Goal: Task Accomplishment & Management: Use online tool/utility

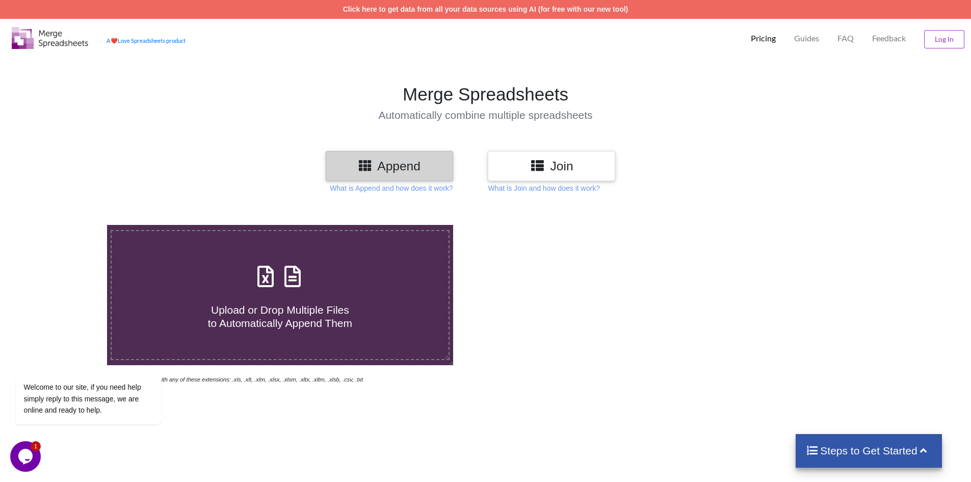
click at [331, 305] on span "Upload or Drop Multiple Files to Automatically Append Them" at bounding box center [280, 316] width 144 height 24
click at [69, 225] on input "Upload or Drop Multiple Files to Automatically Append Them" at bounding box center [69, 225] width 0 height 0
type input "C:\fakepath\01-FBL5N [DATE].XLSX"
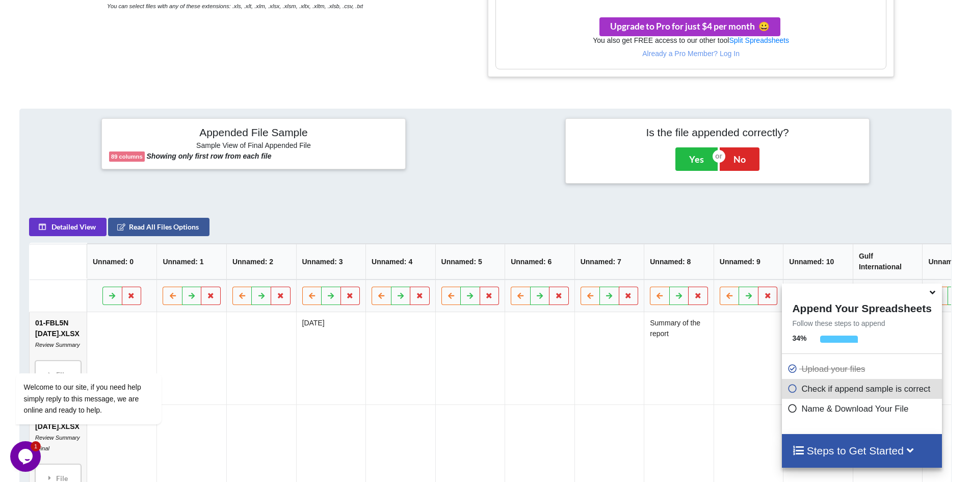
scroll to position [371, 0]
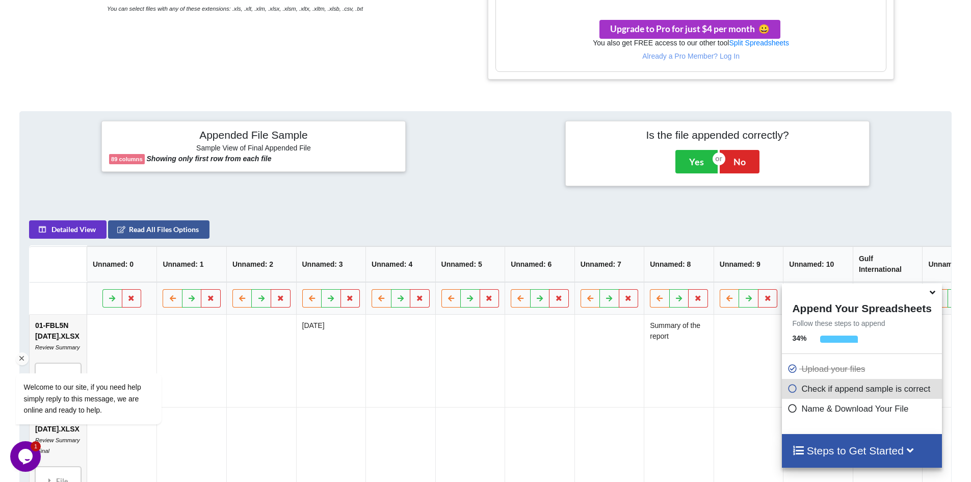
click at [146, 301] on div "Welcome to our site, if you need help simply reply to this message, we are onli…" at bounding box center [102, 356] width 184 height 155
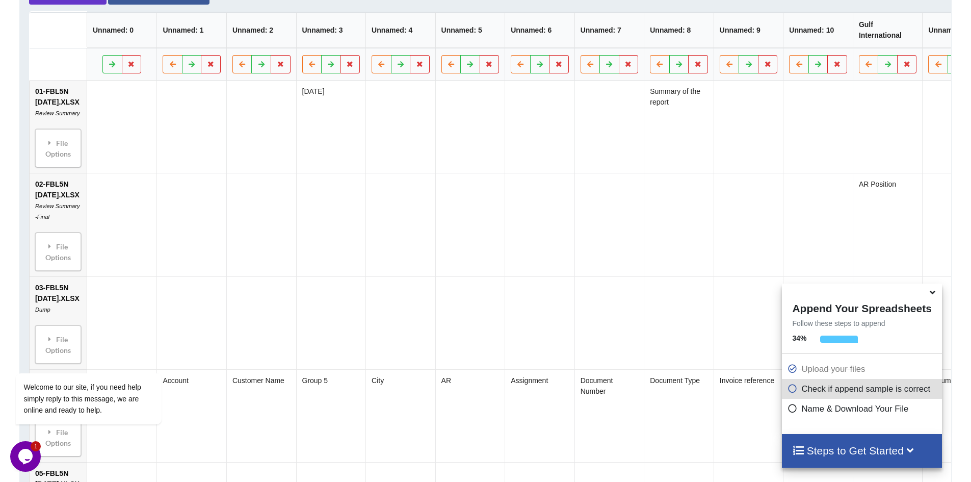
scroll to position [626, 0]
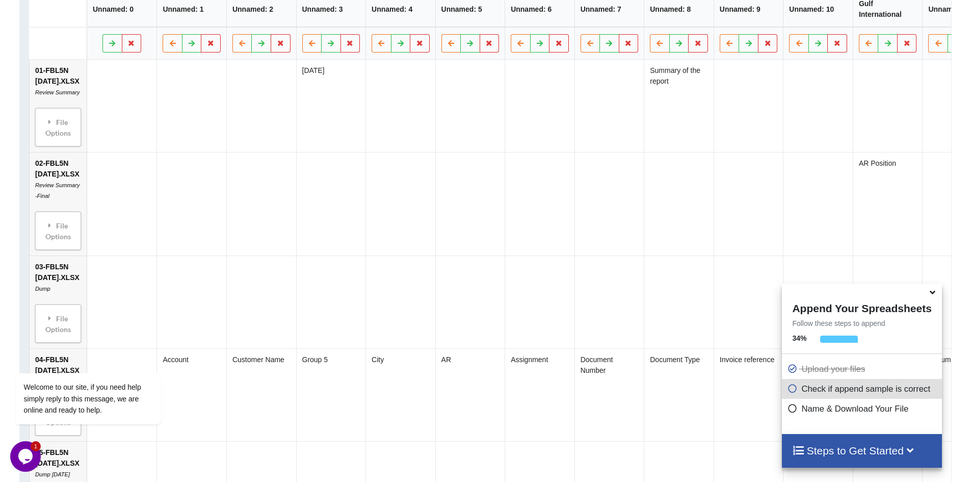
click at [931, 295] on icon at bounding box center [932, 290] width 11 height 9
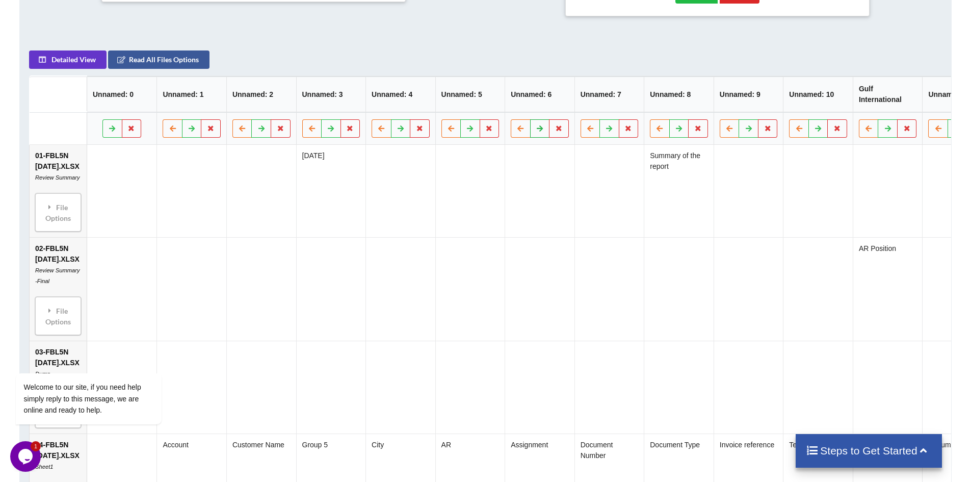
scroll to position [371, 0]
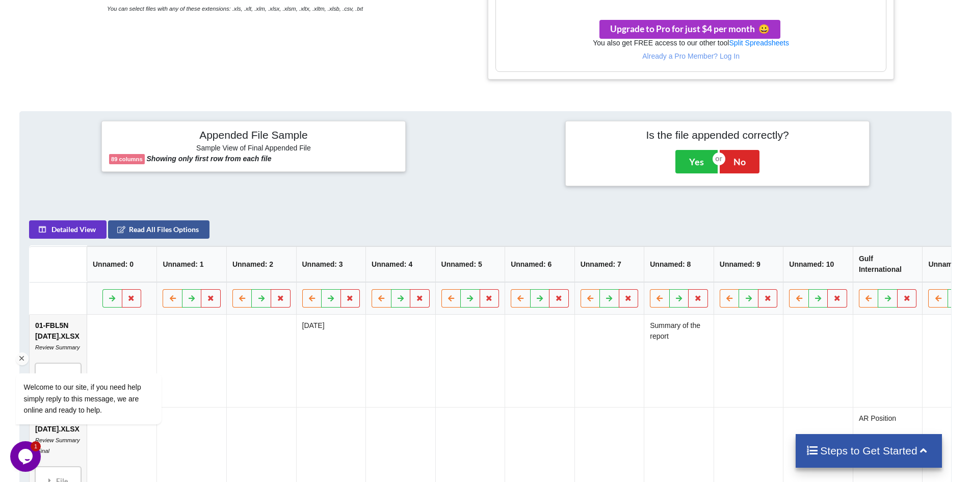
click at [141, 298] on div "Welcome to our site, if you need help simply reply to this message, we are onli…" at bounding box center [102, 356] width 184 height 155
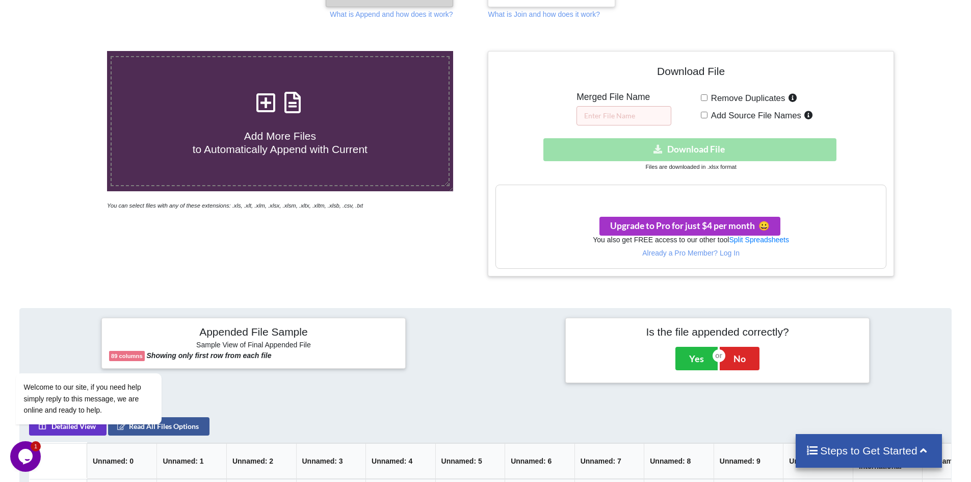
scroll to position [167, 0]
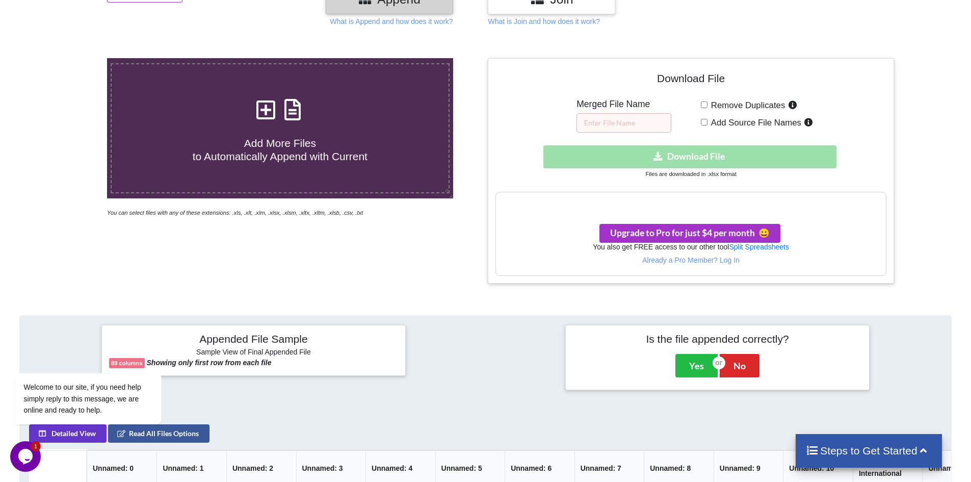
click at [703, 152] on div "Download hidden Download File" at bounding box center [691, 156] width 391 height 23
click at [623, 121] on input "text" at bounding box center [624, 122] width 95 height 19
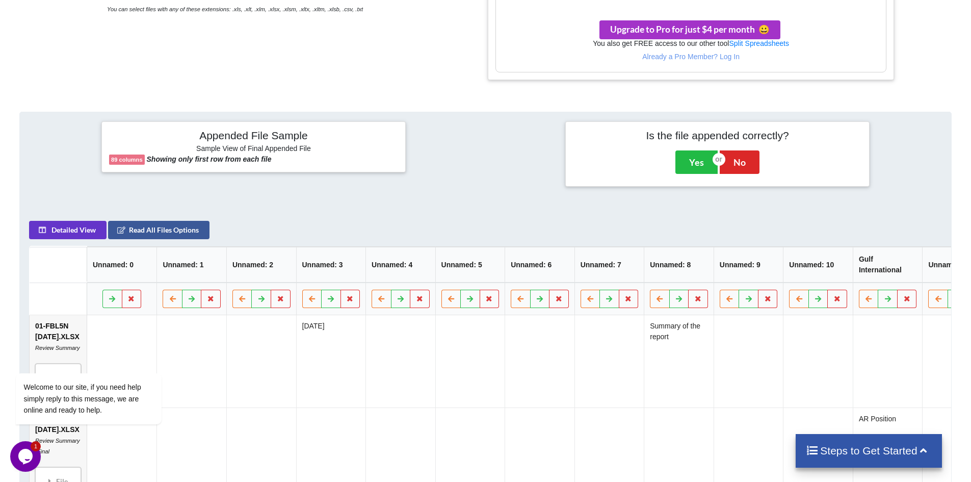
scroll to position [371, 0]
click at [693, 160] on button "Yes" at bounding box center [697, 161] width 42 height 23
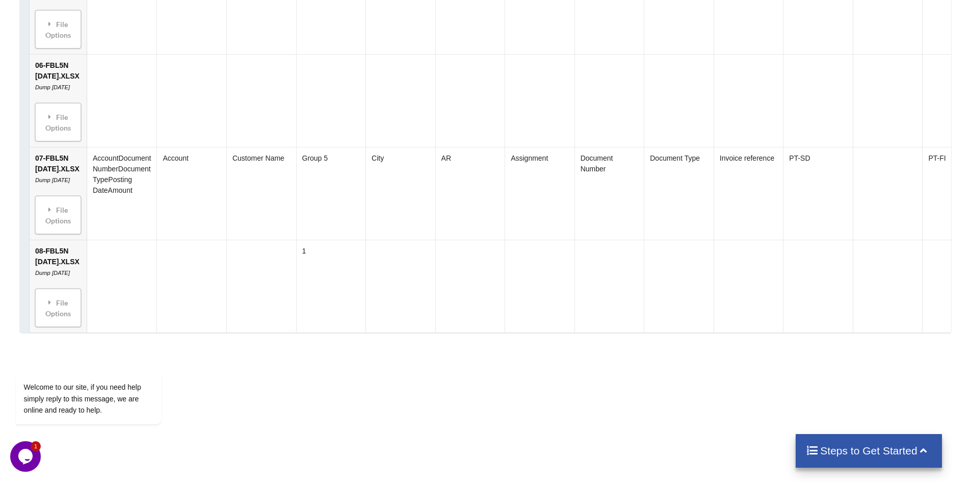
scroll to position [1172, 0]
